Goal: Information Seeking & Learning: Check status

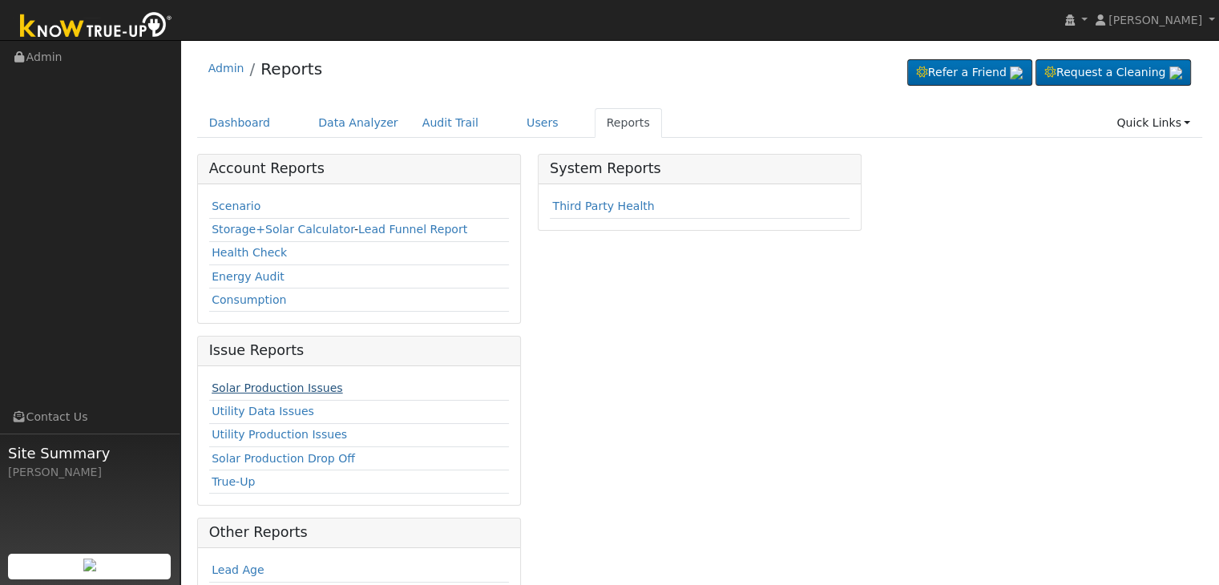
click at [260, 389] on link "Solar Production Issues" at bounding box center [277, 388] width 131 height 13
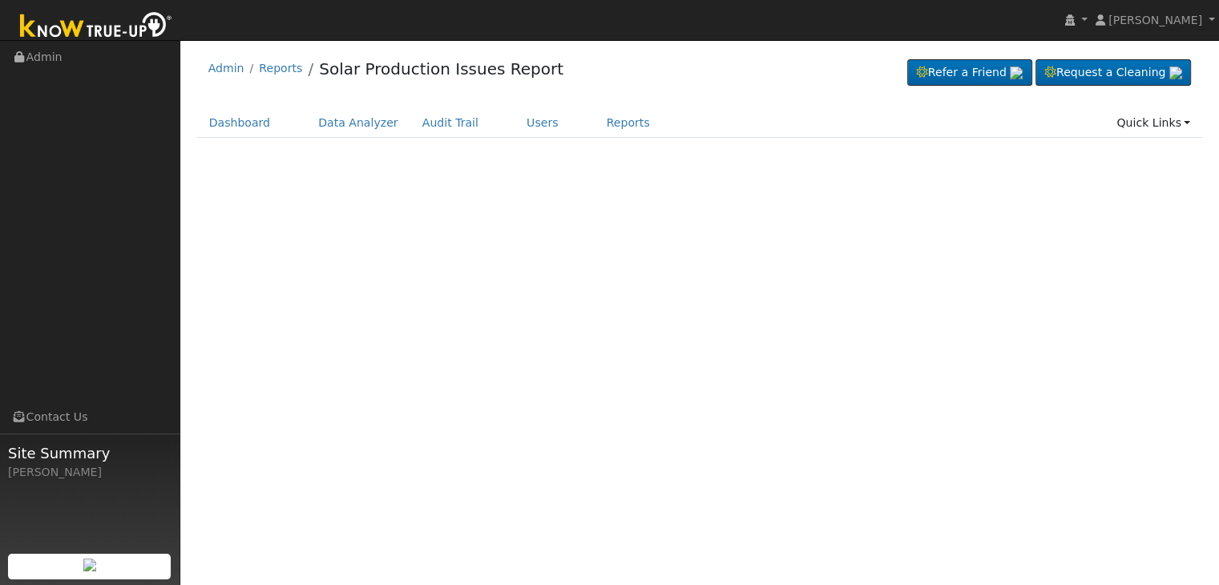
select select "7"
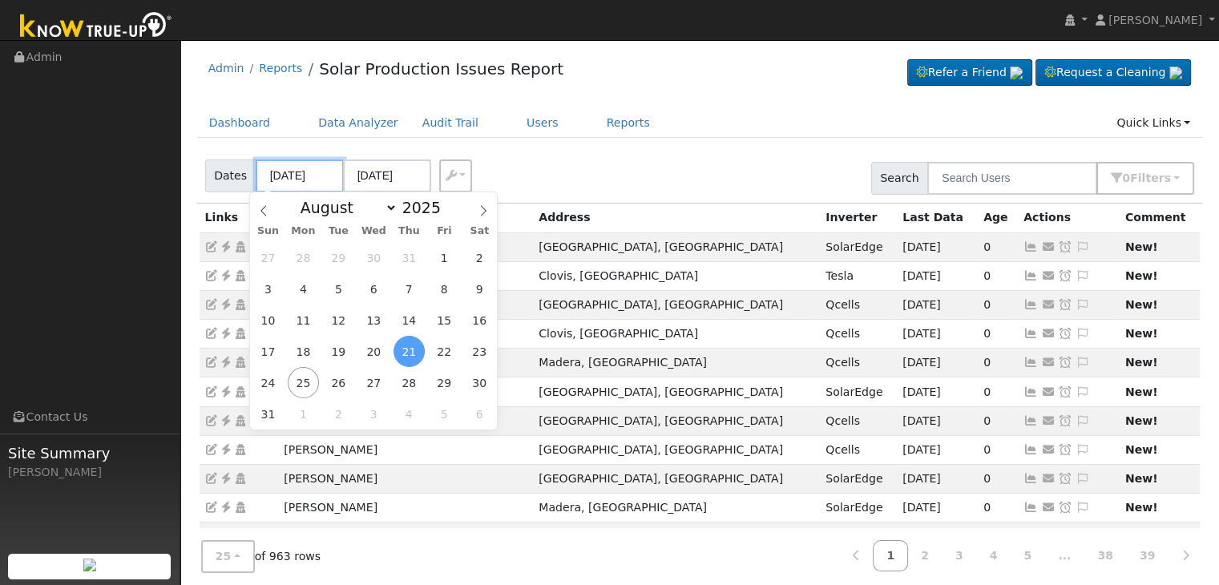
click at [305, 182] on input "[DATE]" at bounding box center [300, 176] width 88 height 33
click at [475, 353] on span "23" at bounding box center [479, 351] width 31 height 31
type input "08/23/2025"
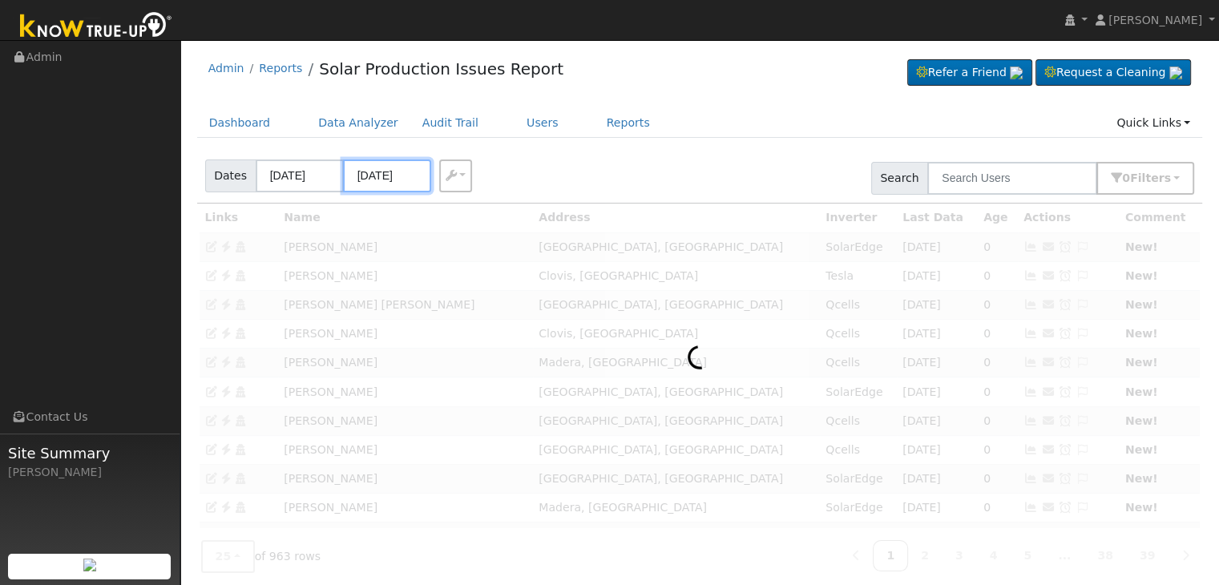
click at [379, 180] on input "08/26/2025" at bounding box center [387, 176] width 88 height 33
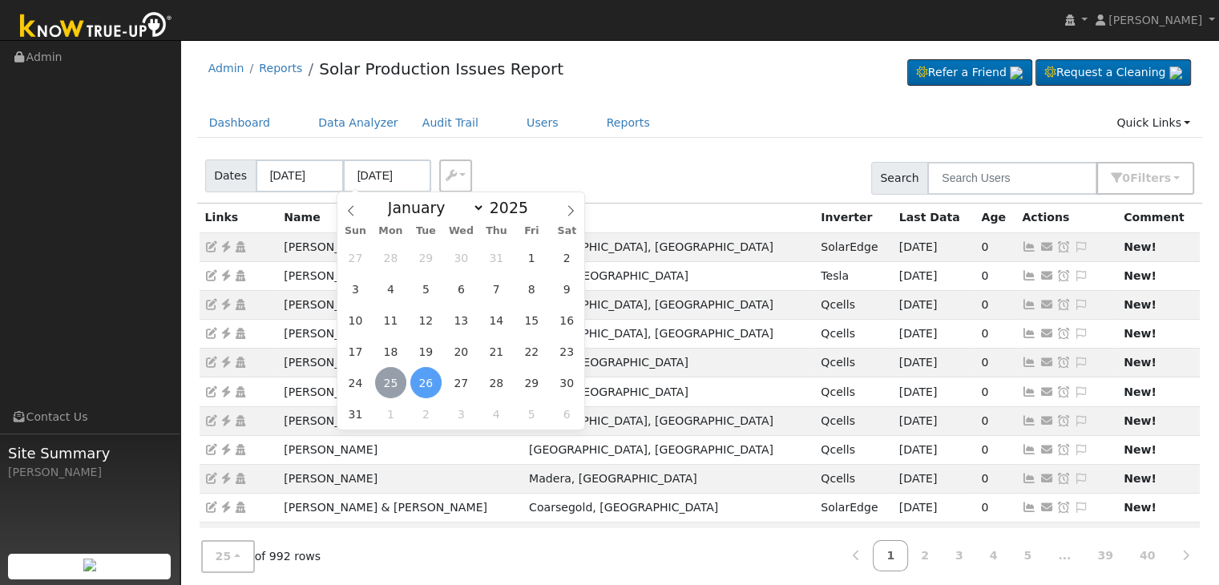
click at [384, 379] on span "25" at bounding box center [390, 382] width 31 height 31
type input "[DATE]"
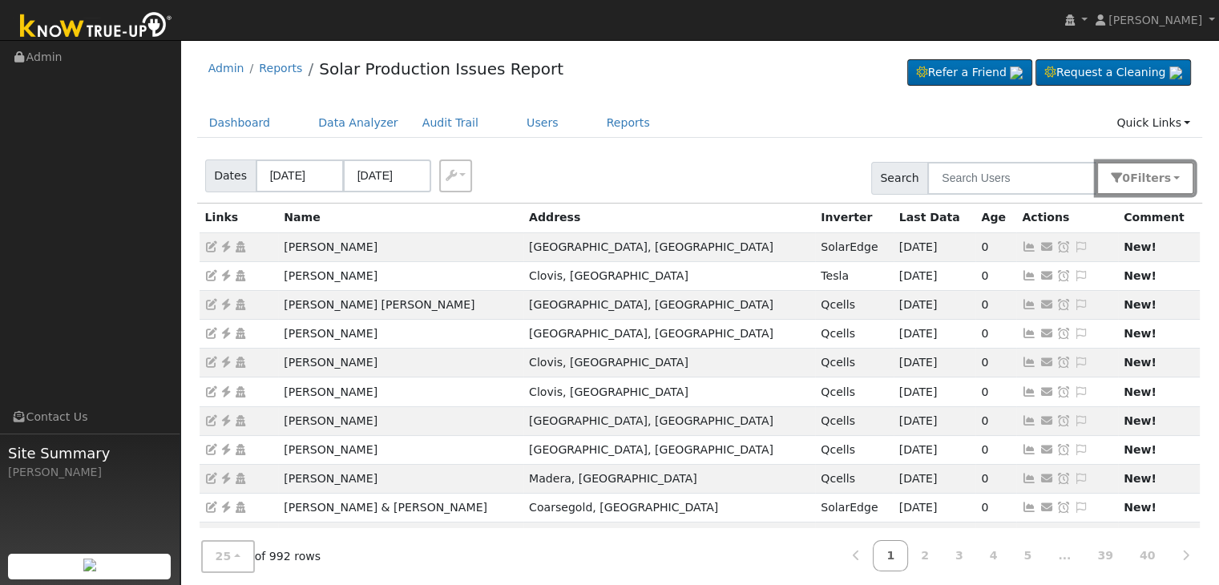
click at [1172, 181] on button "0 Filter s" at bounding box center [1146, 178] width 98 height 33
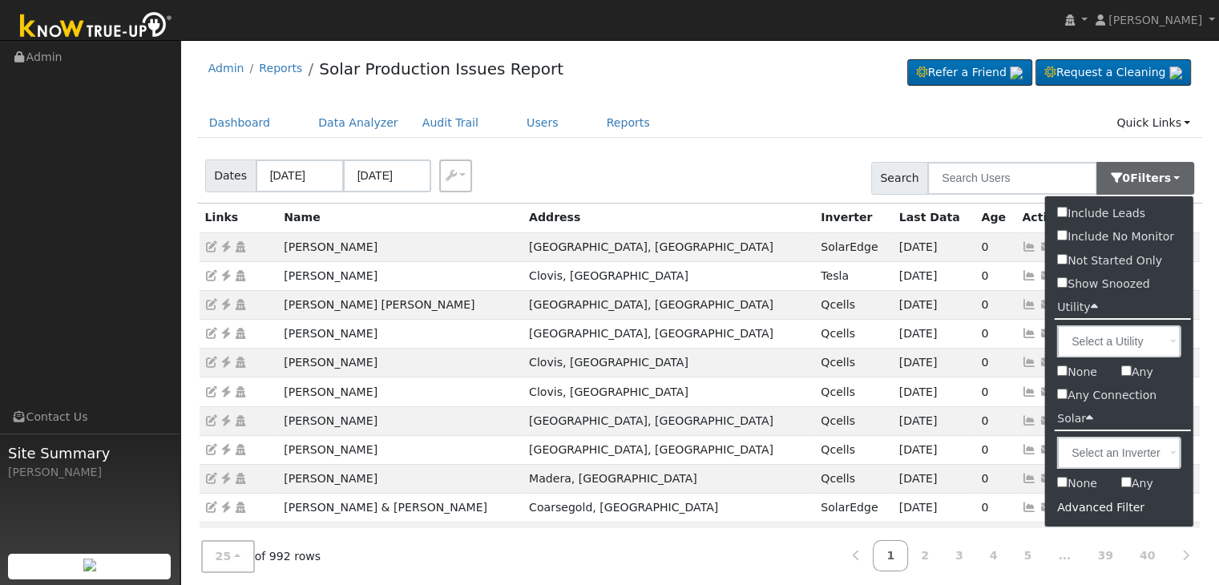
click at [1097, 510] on div "Advanced Filter" at bounding box center [1120, 507] width 148 height 25
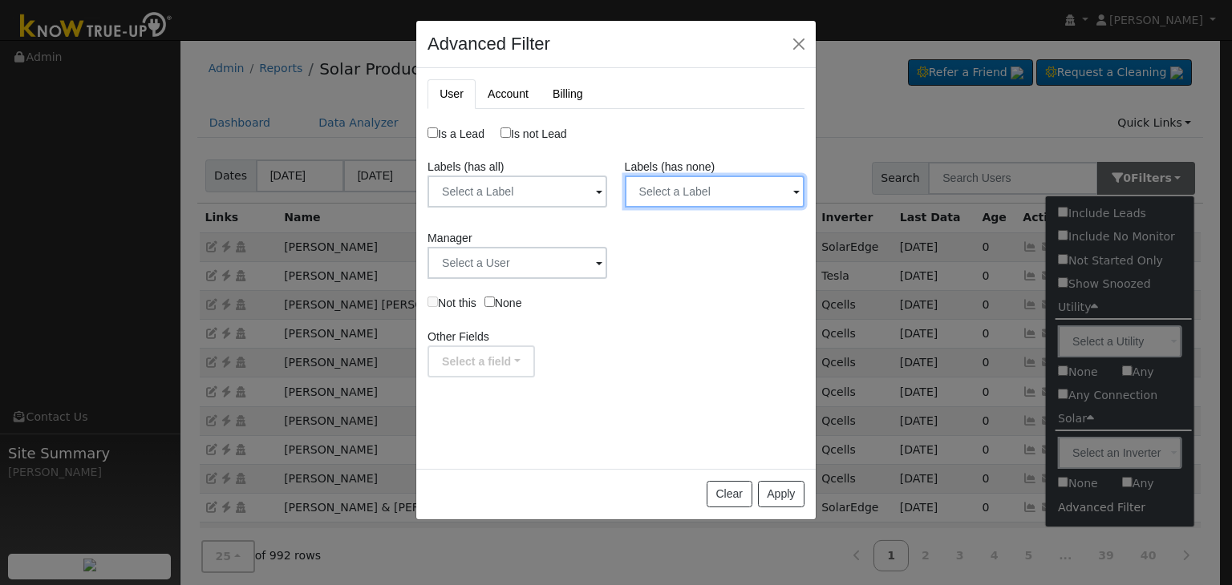
click at [607, 190] on input "text" at bounding box center [517, 192] width 180 height 32
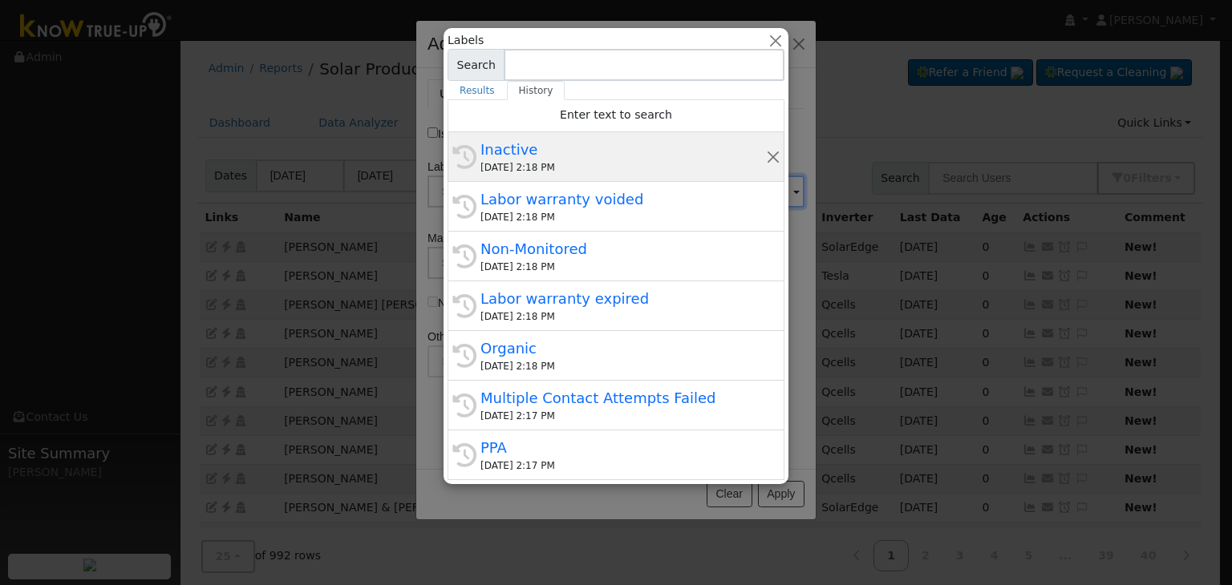
click at [590, 161] on div "08/21/2025 2:18 PM" at bounding box center [622, 167] width 285 height 14
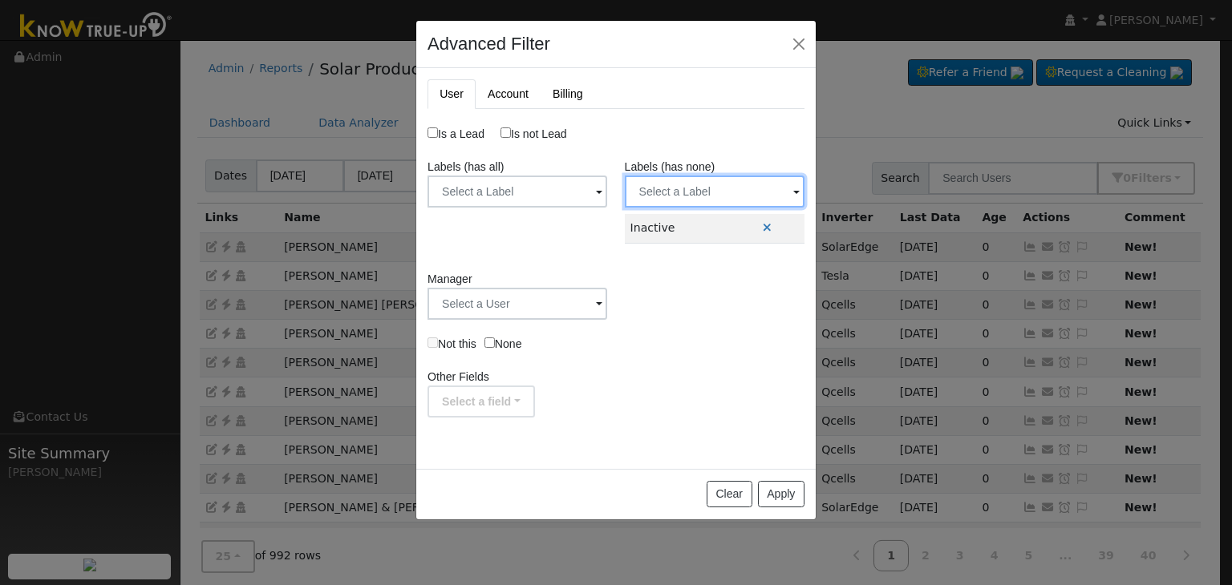
click at [607, 190] on input "text" at bounding box center [517, 192] width 180 height 32
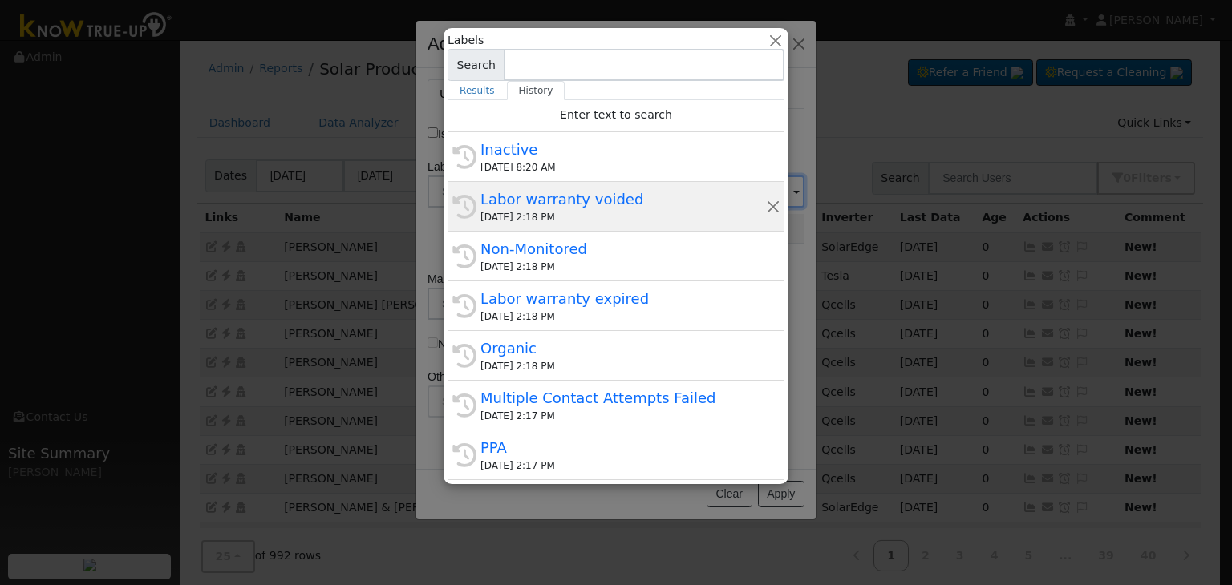
click at [569, 209] on div "Labor warranty voided" at bounding box center [622, 199] width 285 height 22
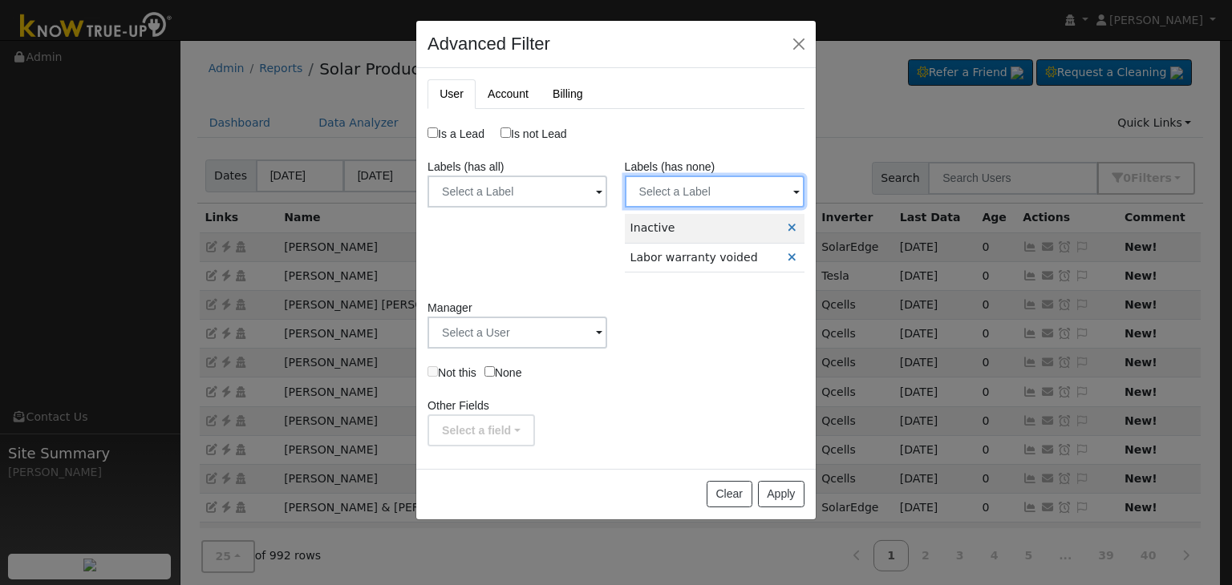
click at [607, 189] on input "text" at bounding box center [517, 192] width 180 height 32
click at [0, 0] on div at bounding box center [0, 0] width 0 height 0
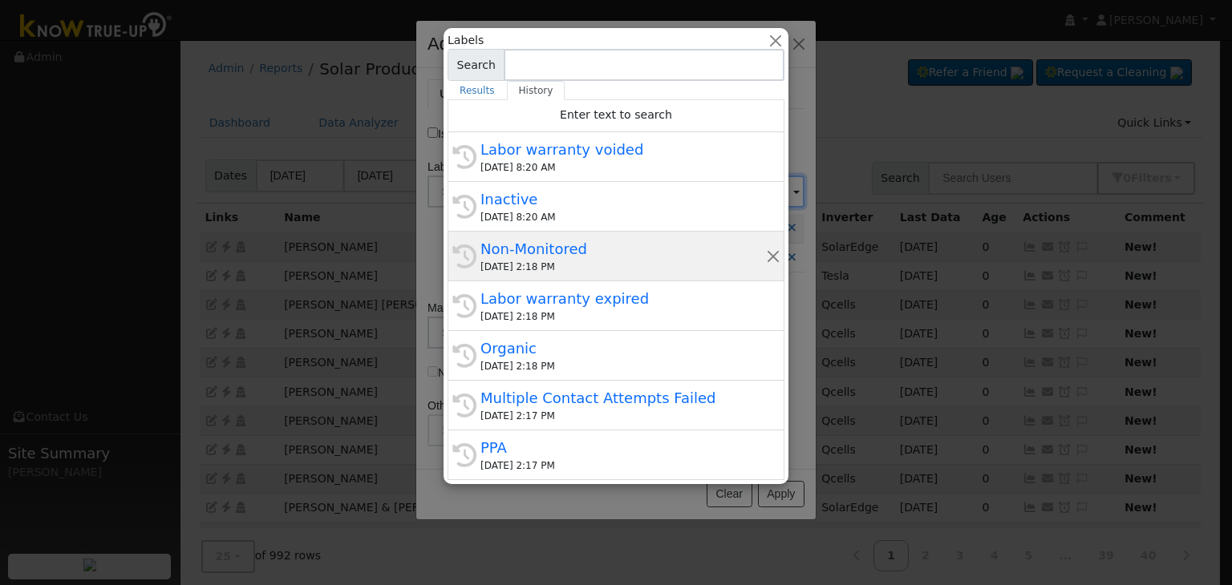
click at [571, 262] on div "08/21/2025 2:18 PM" at bounding box center [622, 267] width 285 height 14
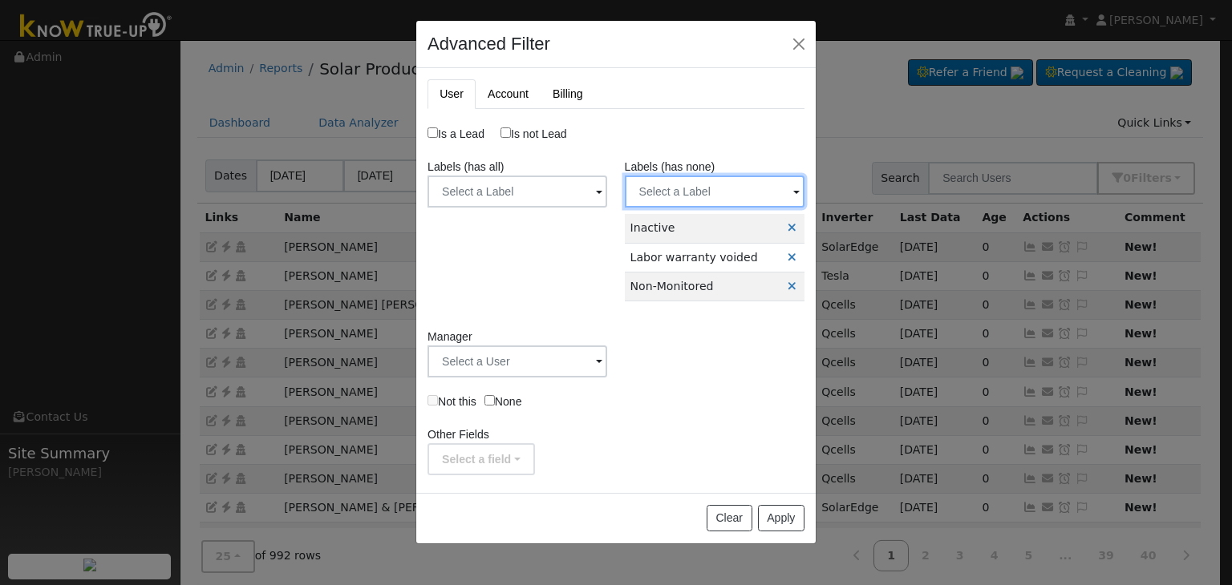
click at [607, 203] on input "text" at bounding box center [517, 192] width 180 height 32
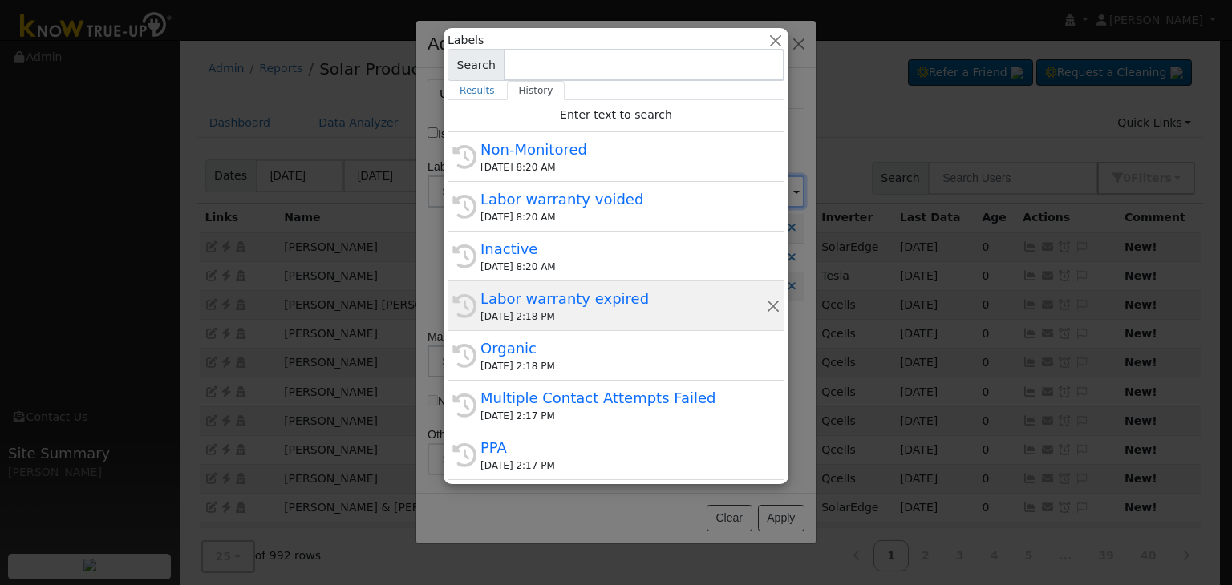
click at [578, 293] on div "Labor warranty expired" at bounding box center [622, 299] width 285 height 22
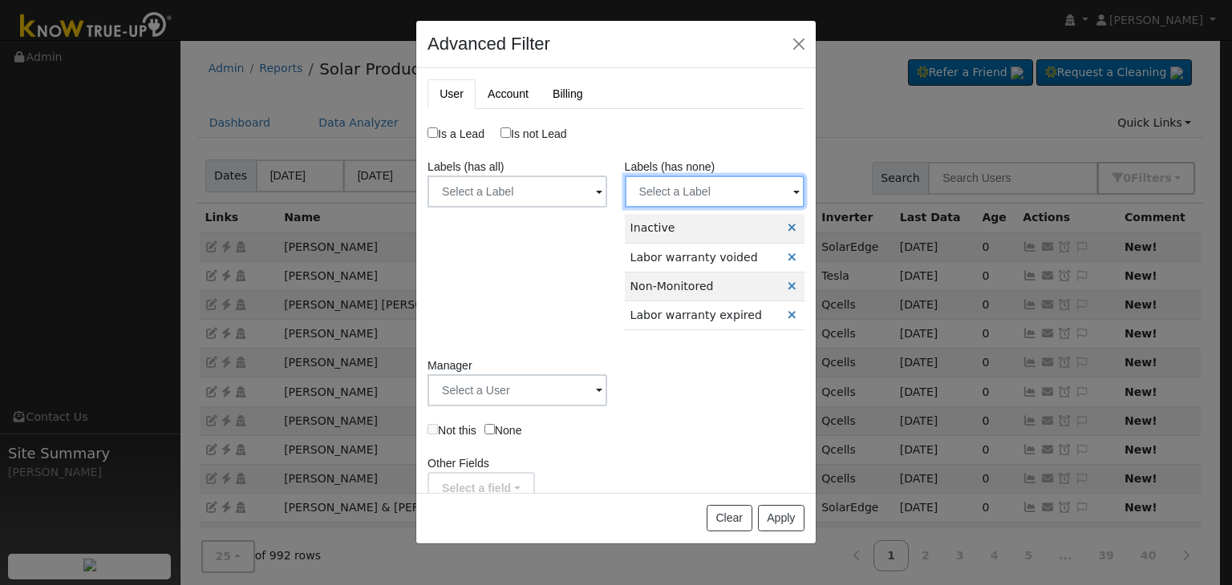
click at [607, 184] on input "text" at bounding box center [517, 192] width 180 height 32
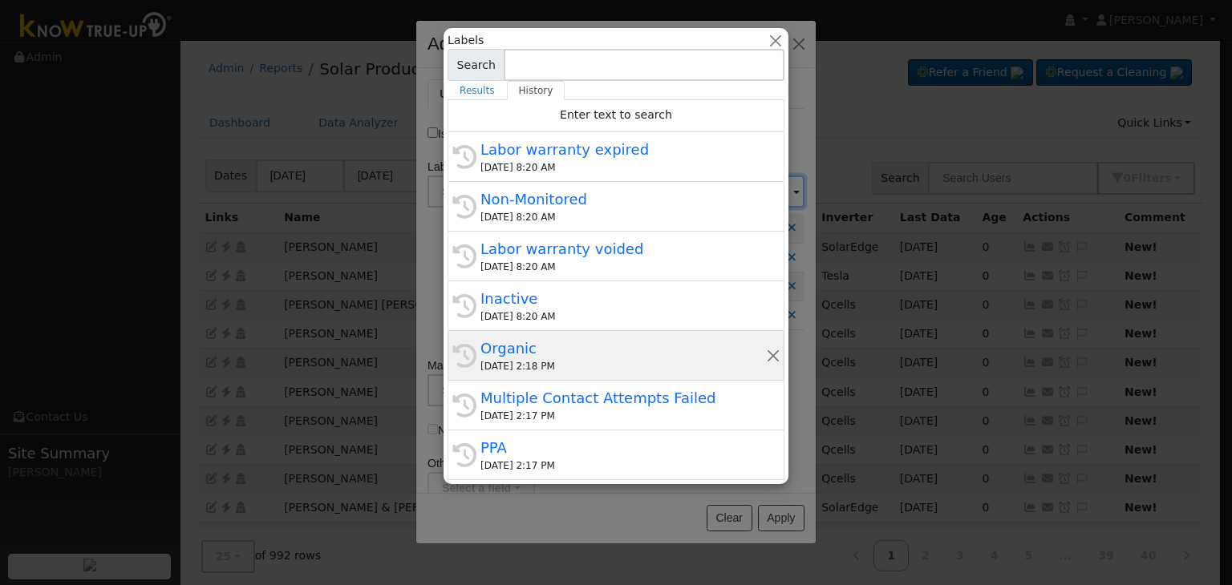
click at [564, 345] on div "Organic" at bounding box center [622, 349] width 285 height 22
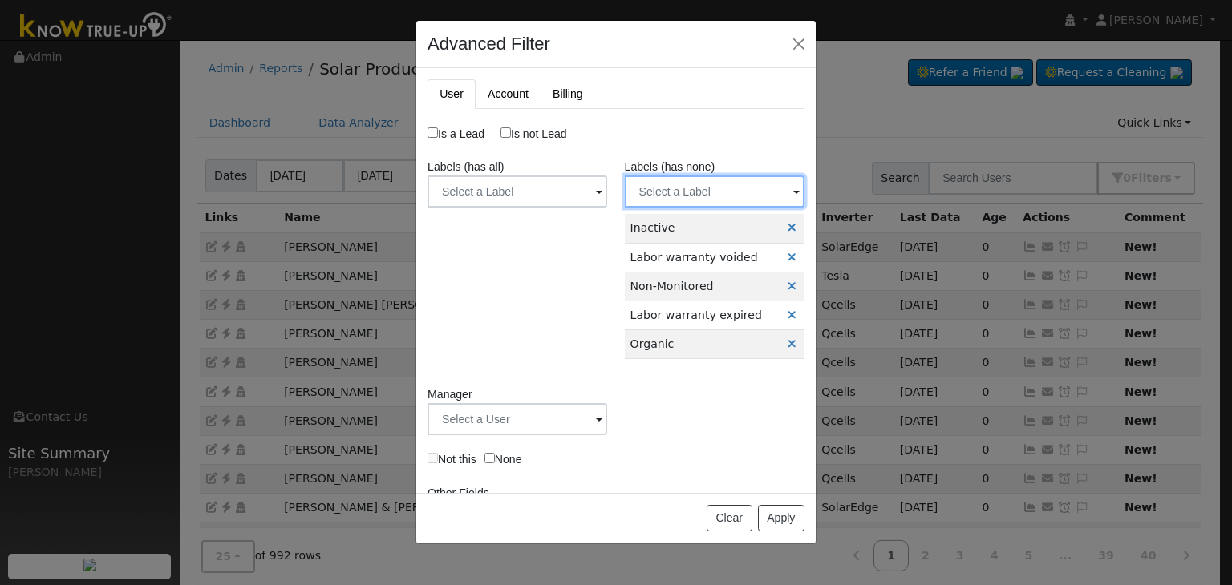
click at [607, 196] on input "text" at bounding box center [517, 192] width 180 height 32
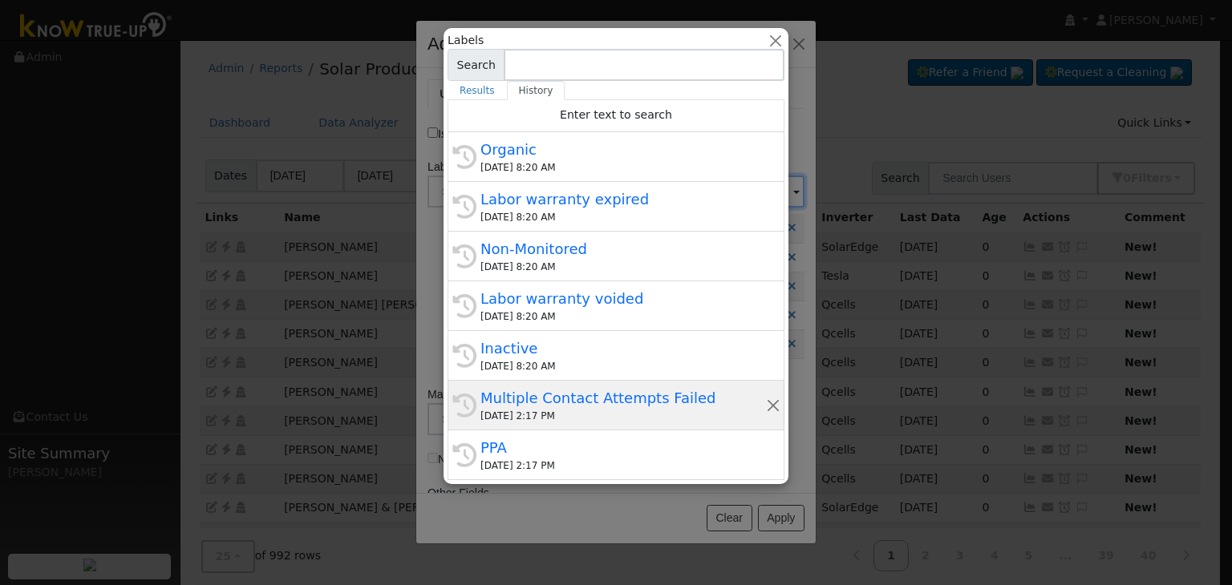
click at [559, 398] on div "Multiple Contact Attempts Failed" at bounding box center [622, 398] width 285 height 22
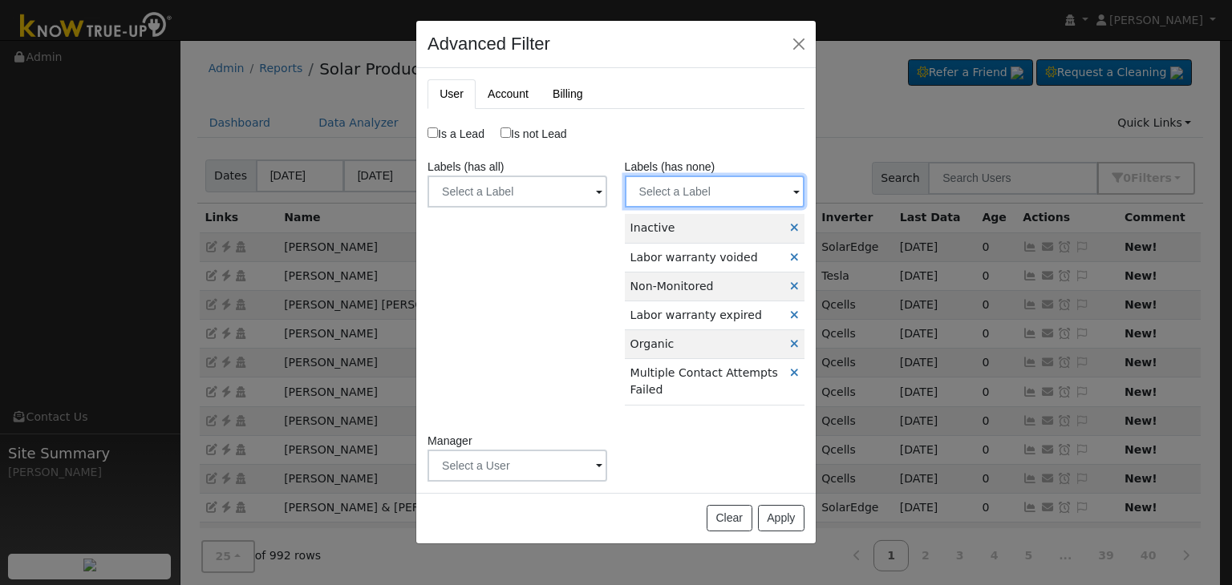
click at [607, 195] on input "text" at bounding box center [517, 192] width 180 height 32
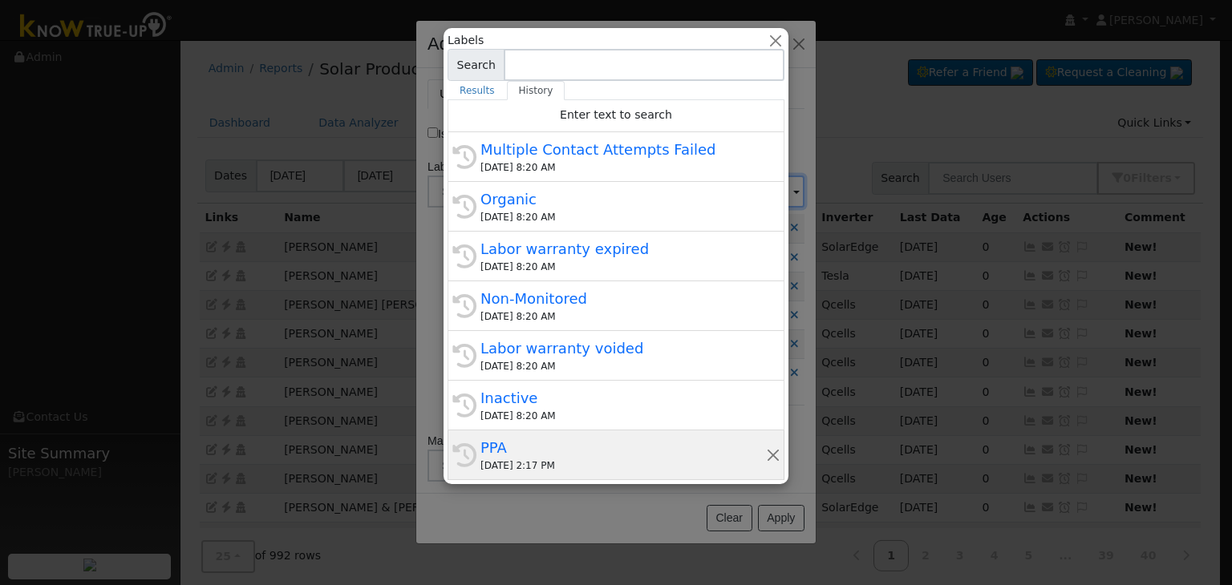
click at [566, 440] on div "PPA" at bounding box center [622, 448] width 285 height 22
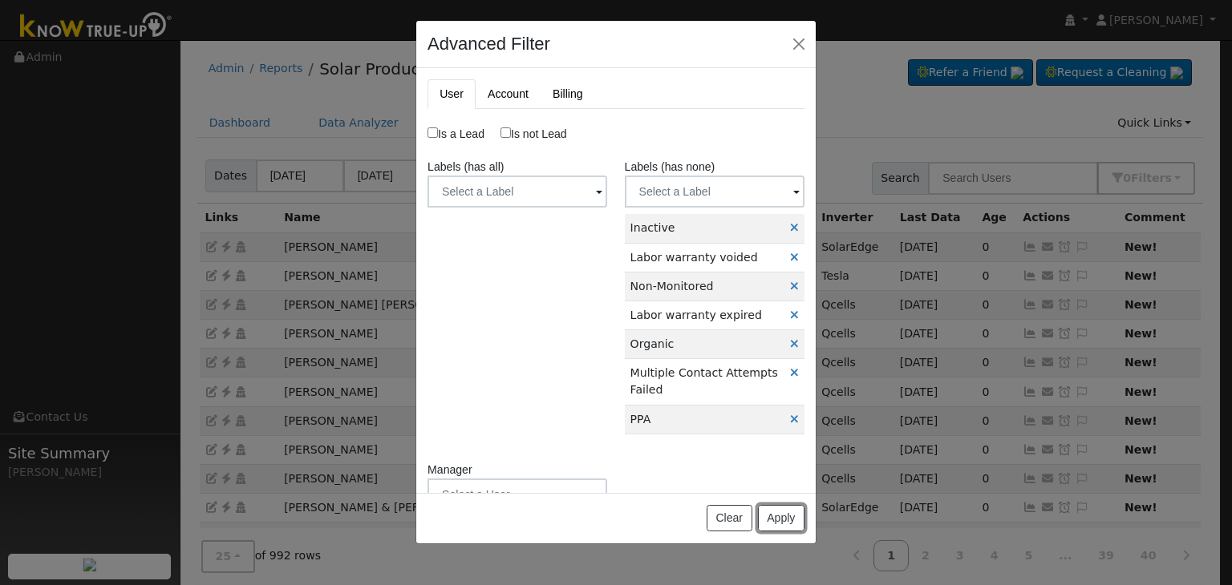
click at [783, 517] on button "Apply" at bounding box center [781, 518] width 47 height 27
